Goal: Transaction & Acquisition: Subscribe to service/newsletter

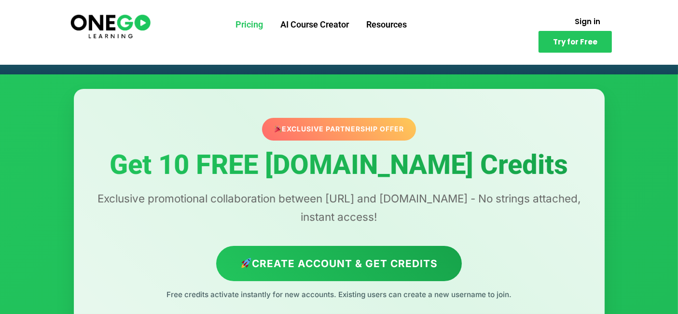
click at [259, 31] on link "Pricing" at bounding box center [249, 24] width 45 height 25
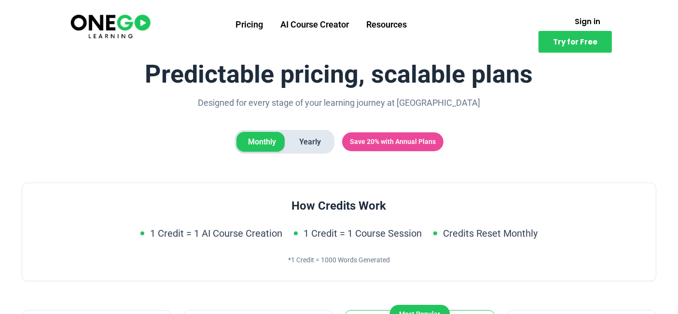
click at [81, 24] on img at bounding box center [110, 26] width 83 height 28
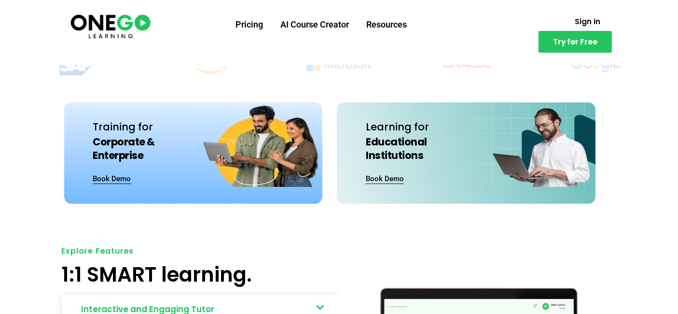
scroll to position [322, 0]
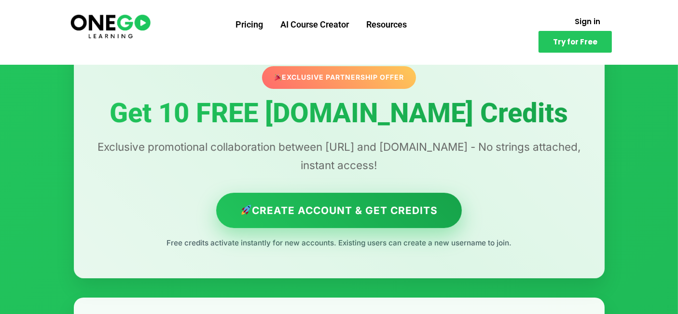
scroll to position [54, 0]
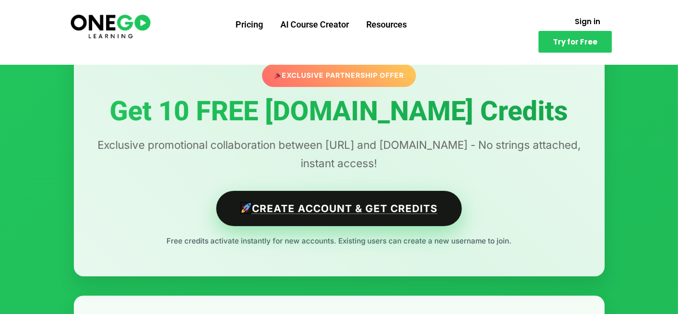
click at [350, 212] on link "Create Account & Get Credits" at bounding box center [339, 208] width 246 height 35
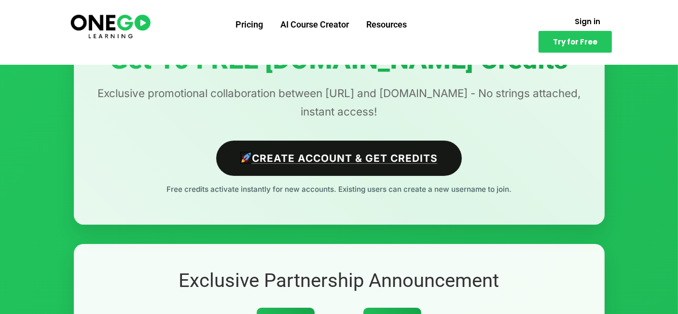
scroll to position [107, 0]
